Goal: Task Accomplishment & Management: Use online tool/utility

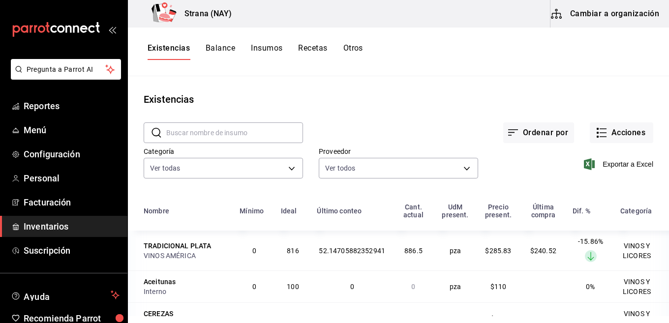
click at [345, 49] on button "Otros" at bounding box center [353, 51] width 20 height 17
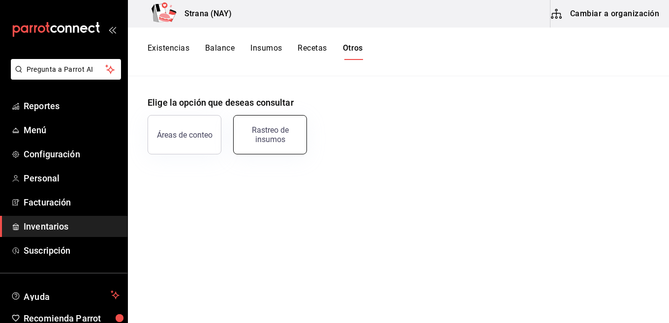
click at [275, 133] on div "Rastreo de insumos" at bounding box center [270, 134] width 61 height 19
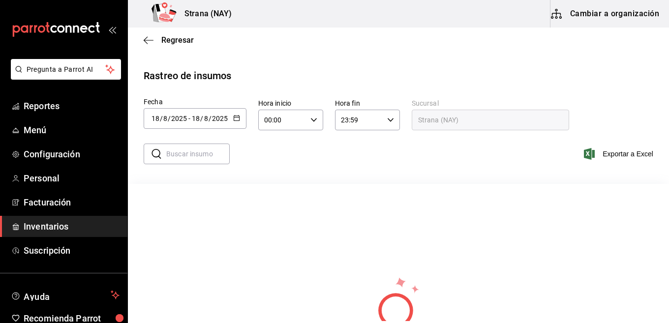
click at [238, 114] on div "[DATE] [DATE] - [DATE] [DATE]" at bounding box center [195, 118] width 103 height 21
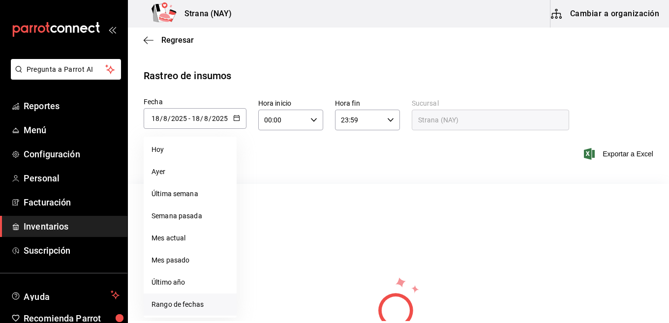
click at [192, 307] on li "Rango de fechas" at bounding box center [190, 305] width 93 height 22
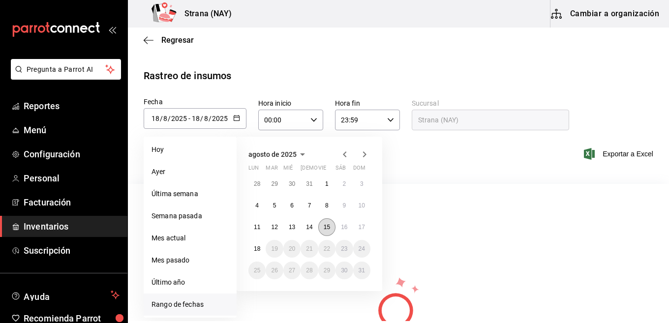
click at [326, 229] on abbr "15" at bounding box center [327, 227] width 6 height 7
type input "[DATE]"
type input "15"
type input "[DATE]"
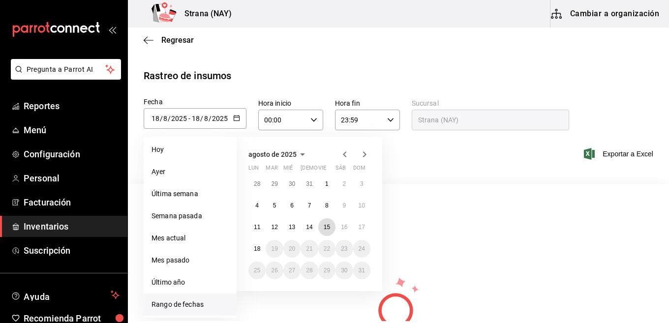
type input "15"
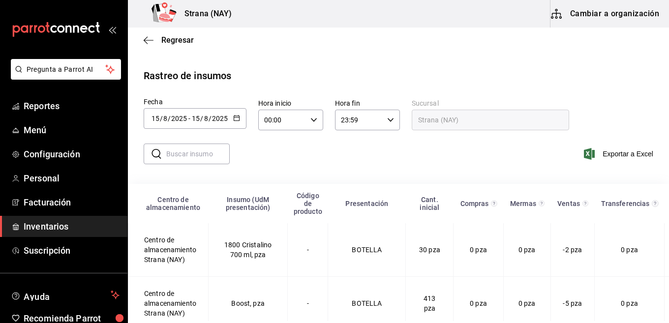
click at [245, 121] on div "[DATE] [DATE] - [DATE] [DATE]" at bounding box center [195, 118] width 103 height 21
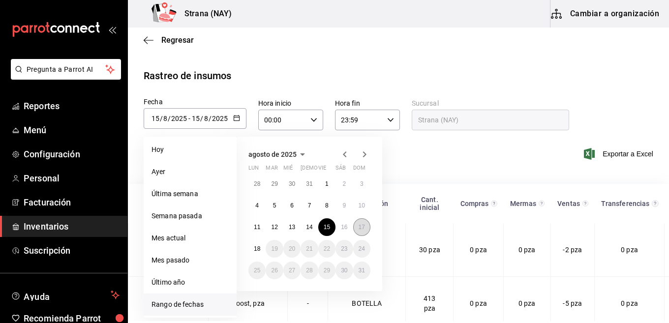
click at [365, 225] on abbr "17" at bounding box center [362, 227] width 6 height 7
click at [330, 228] on abbr "15" at bounding box center [327, 227] width 6 height 7
click at [330, 228] on td "BOTELLA" at bounding box center [367, 250] width 78 height 54
type input "[DATE]"
type input "17"
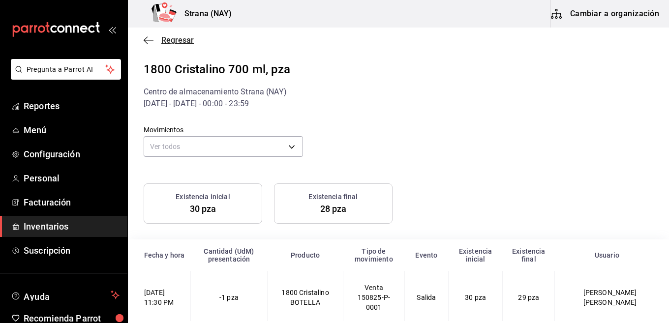
click at [163, 40] on span "Regresar" at bounding box center [177, 39] width 32 height 9
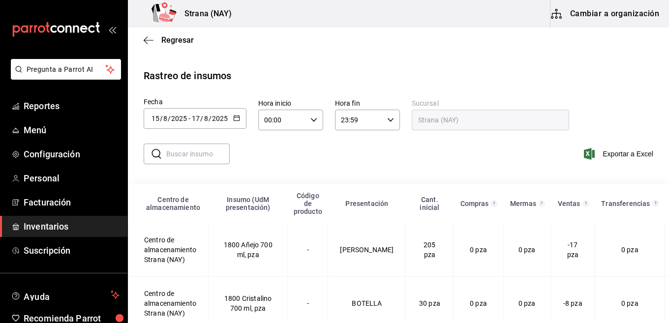
click at [148, 46] on div "Regresar" at bounding box center [398, 40] width 541 height 25
click at [236, 121] on \(Stroke\) "button" at bounding box center [237, 118] width 6 height 5
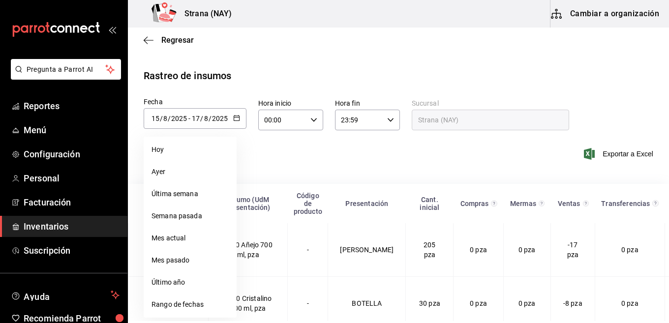
click at [403, 179] on div "​ ​ Exportar a Excel" at bounding box center [394, 160] width 549 height 40
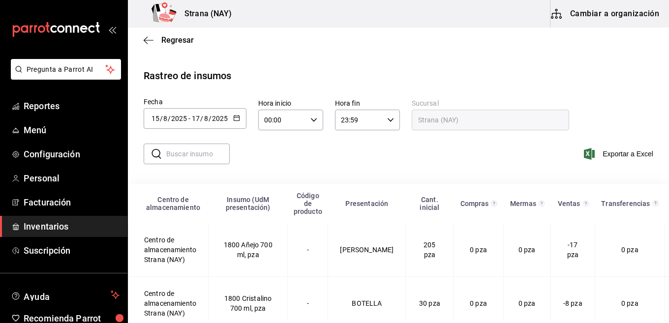
click at [310, 120] on icon "button" at bounding box center [313, 120] width 7 height 7
click at [276, 162] on button "21" at bounding box center [274, 153] width 29 height 20
type input "21:00"
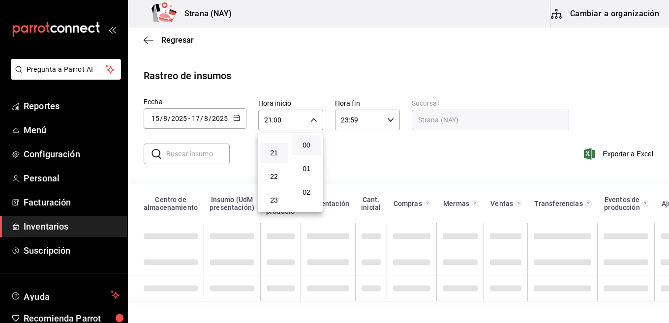
click at [438, 148] on div at bounding box center [334, 161] width 669 height 323
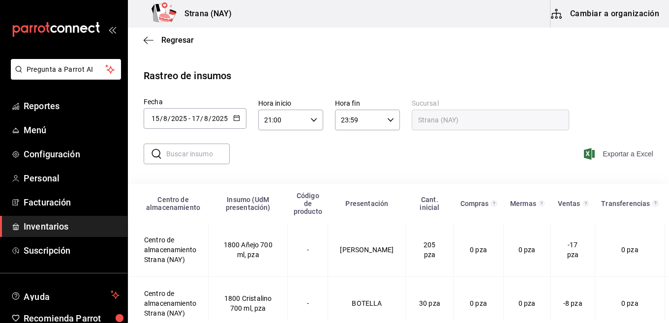
click at [610, 153] on span "Exportar a Excel" at bounding box center [619, 154] width 67 height 12
